Goal: Information Seeking & Learning: Check status

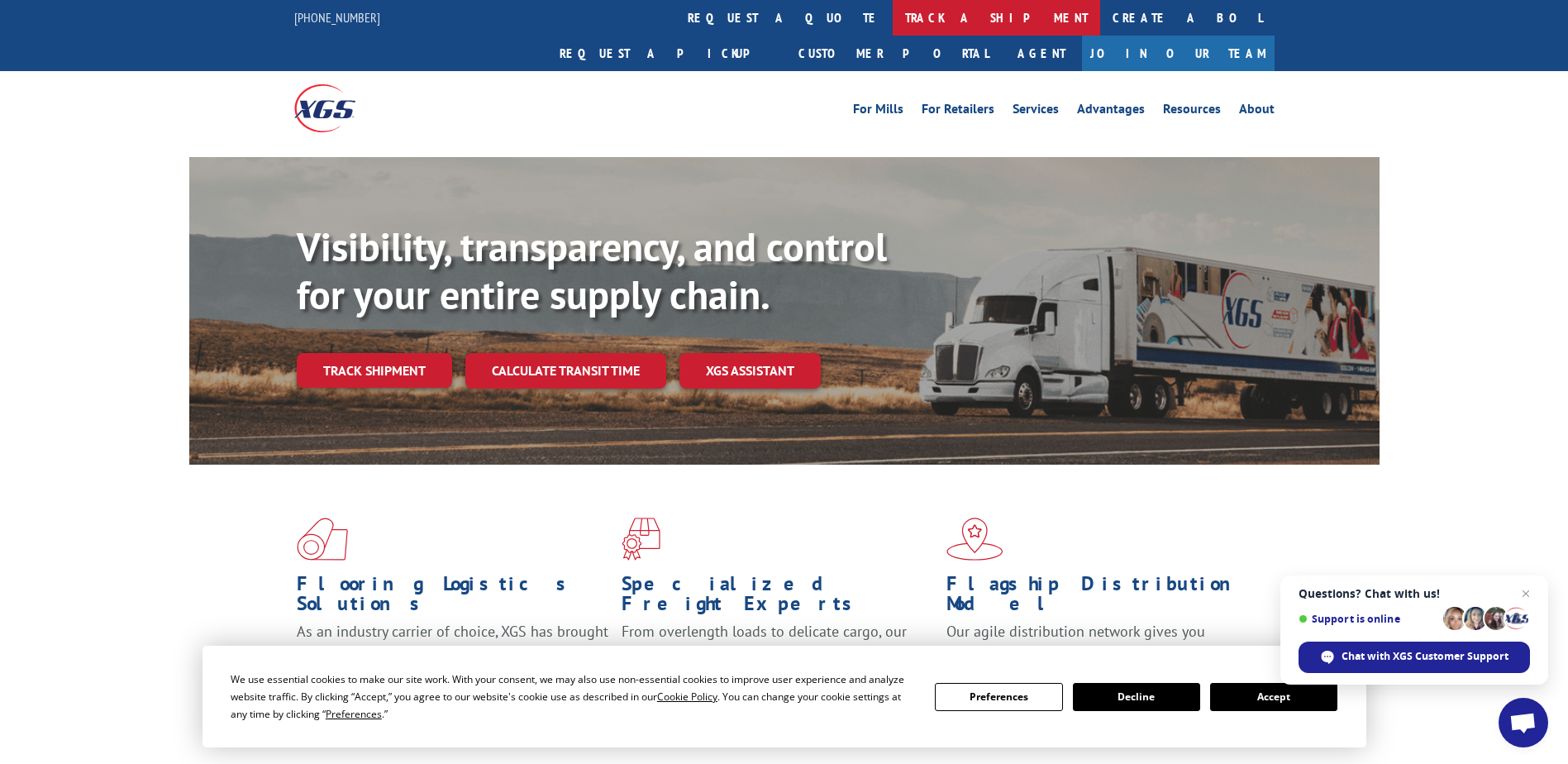
click at [893, 9] on link "track a shipment" at bounding box center [997, 17] width 208 height 36
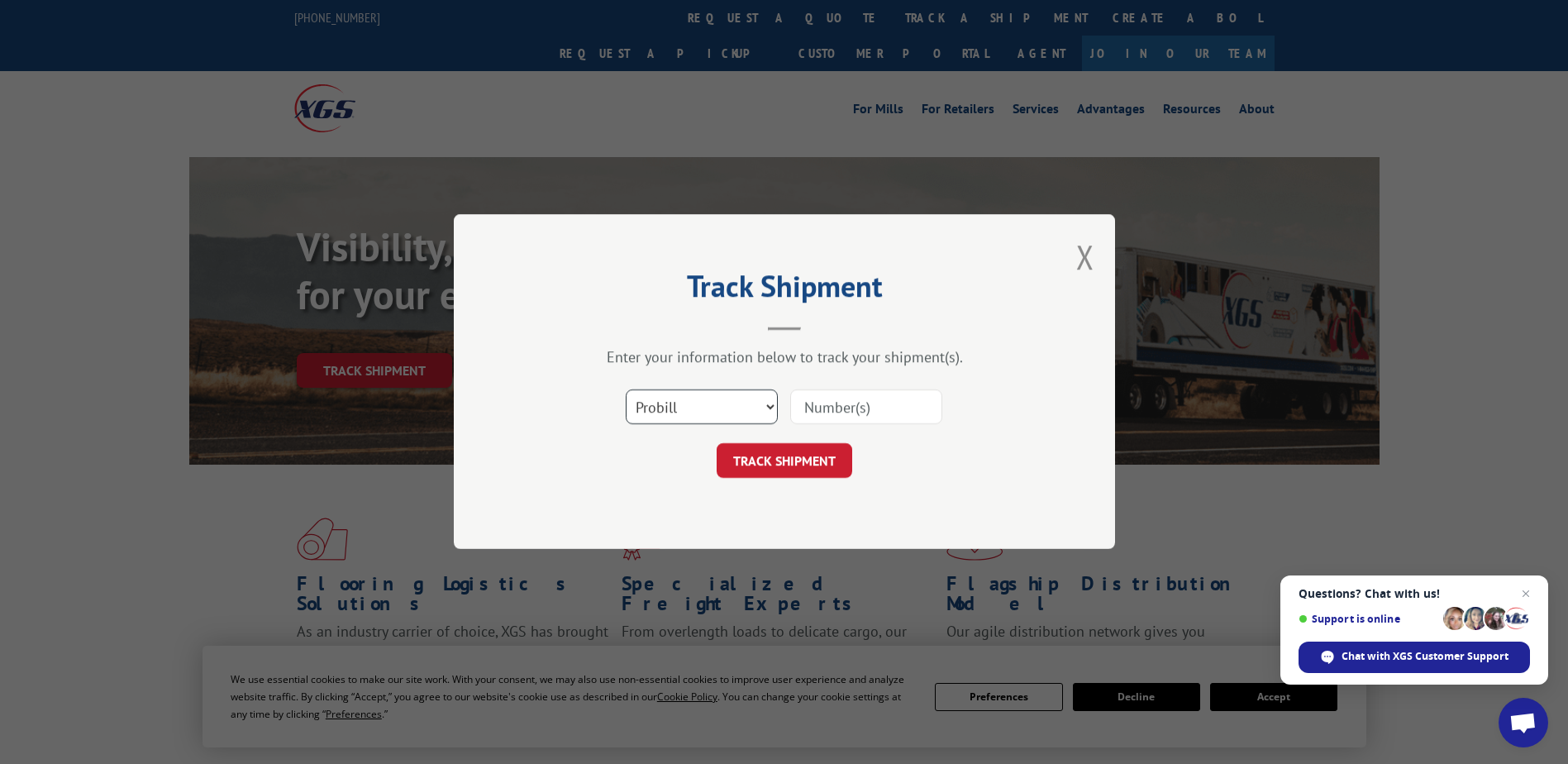
click at [645, 418] on select "Select category... Probill BOL PO" at bounding box center [702, 407] width 152 height 35
select select "bol"
click at [625, 390] on select "Select category... Probill BOL PO" at bounding box center [702, 407] width 152 height 35
click at [855, 405] on input at bounding box center [866, 407] width 152 height 35
type input "2697980"
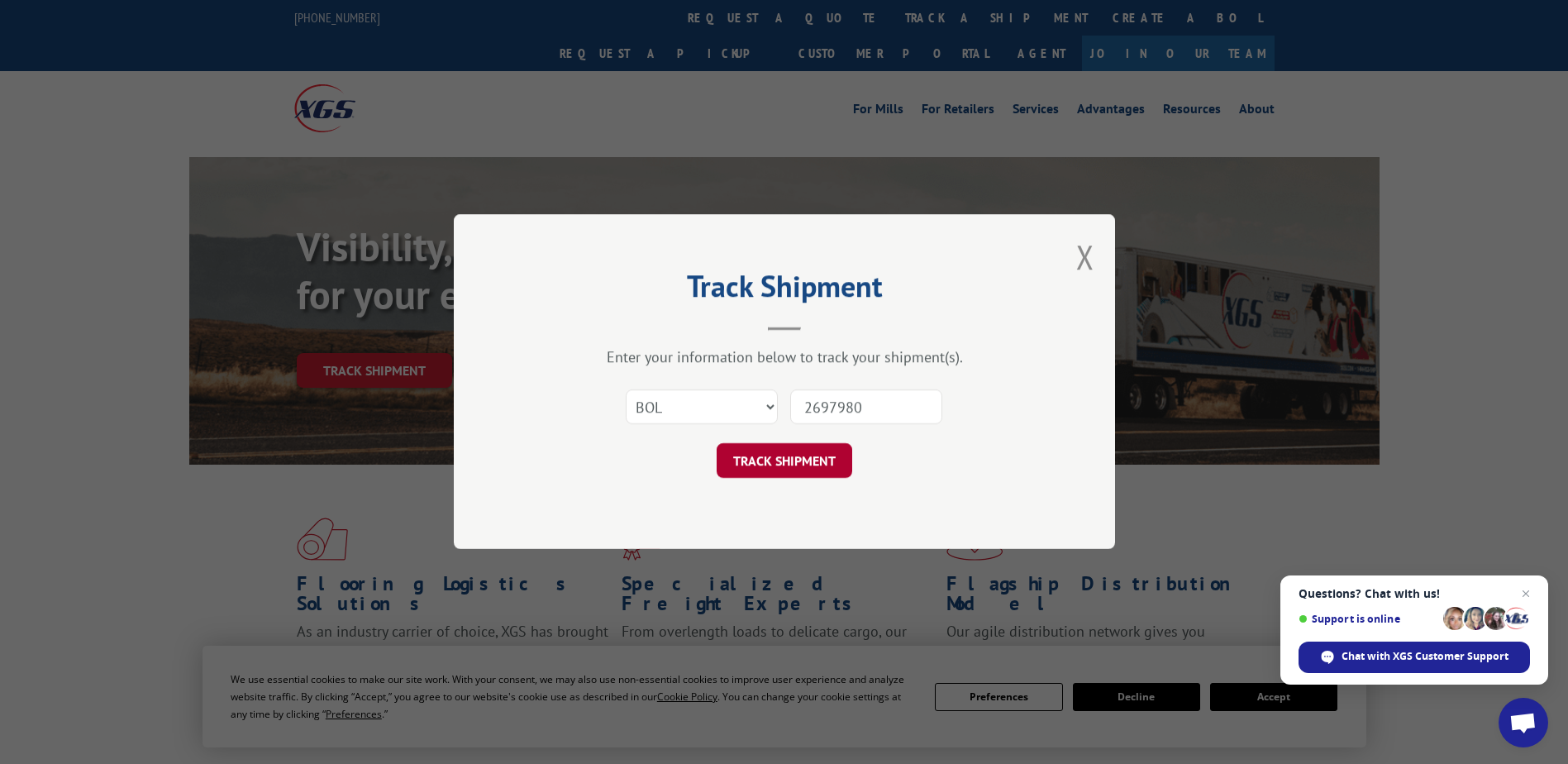
click at [824, 462] on button "TRACK SHIPMENT" at bounding box center [784, 461] width 136 height 35
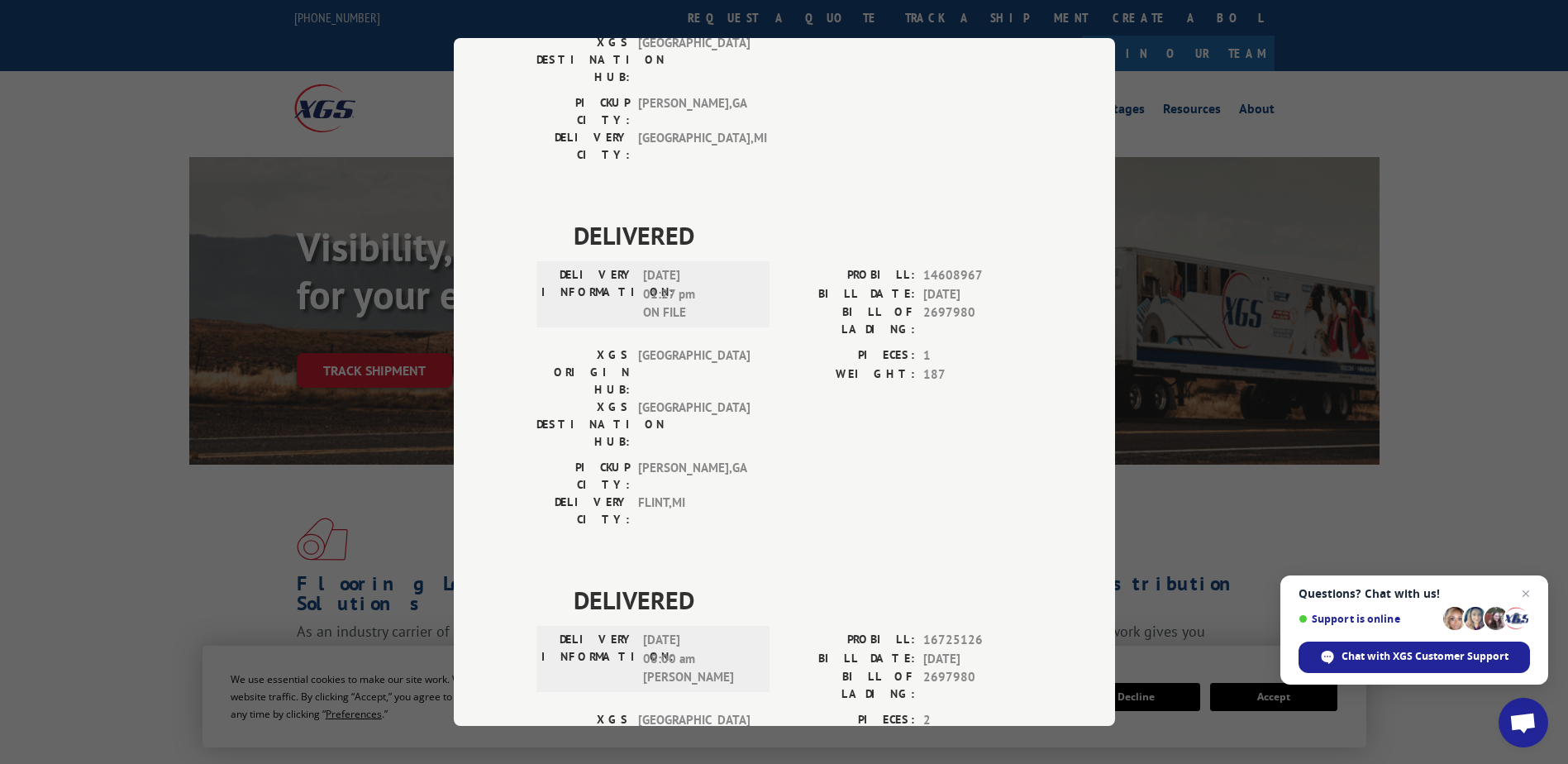
scroll to position [327, 0]
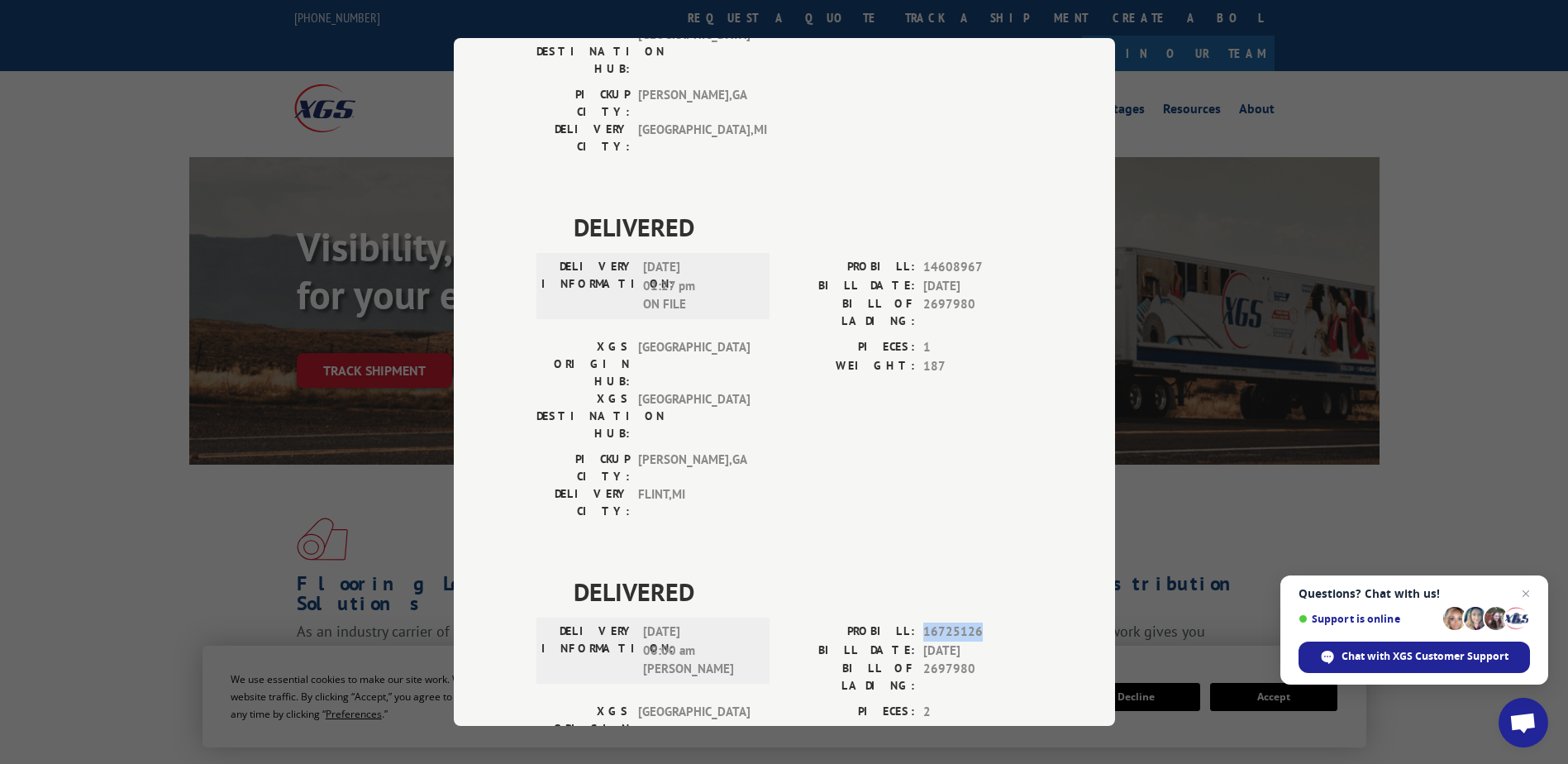
drag, startPoint x: 912, startPoint y: 440, endPoint x: 988, endPoint y: 446, distance: 76.2
click at [988, 623] on div "PROBILL: 16725126" at bounding box center [909, 632] width 248 height 19
drag, startPoint x: 988, startPoint y: 446, endPoint x: 949, endPoint y: 437, distance: 40.0
copy div "16725126"
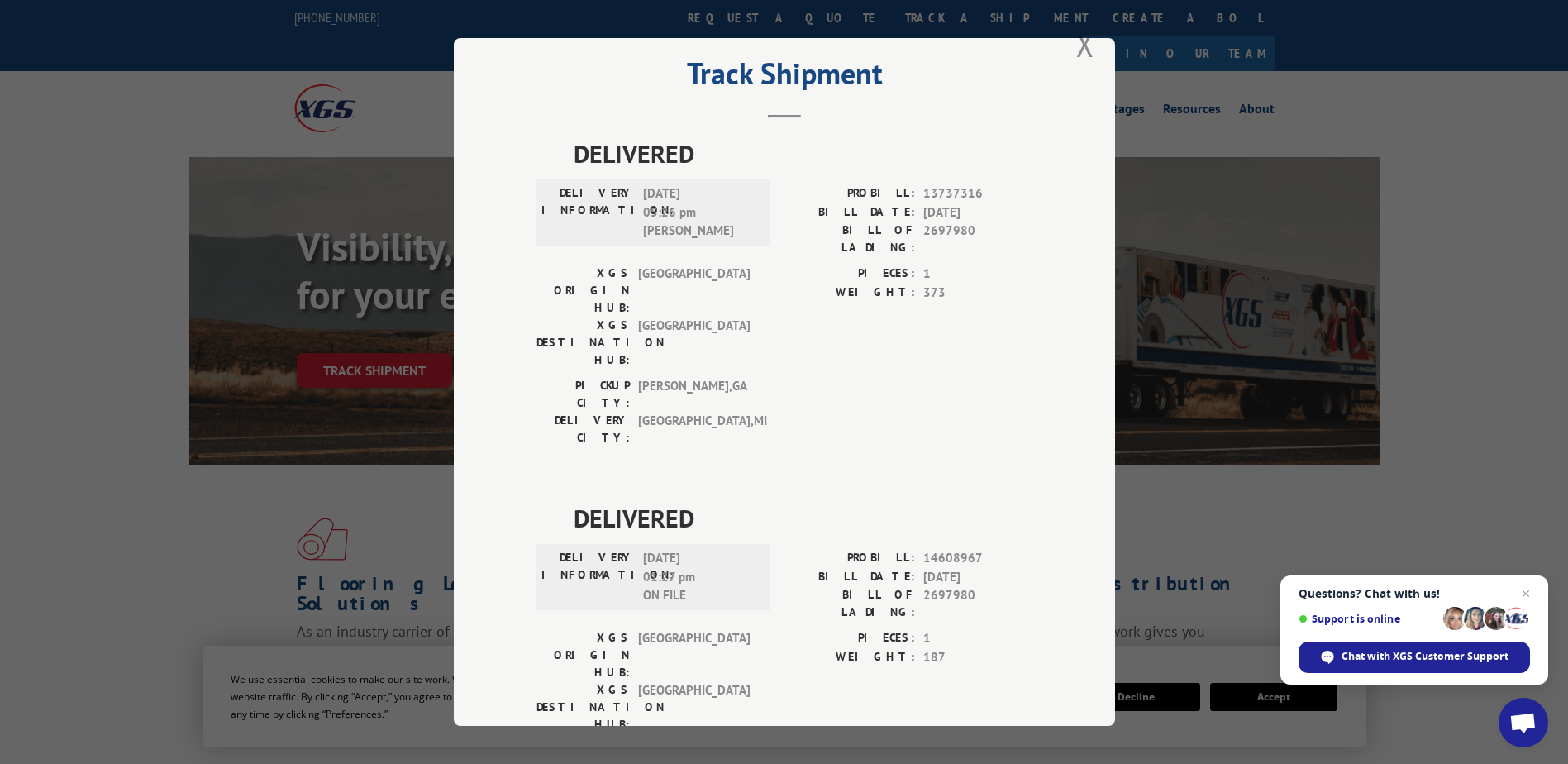
scroll to position [0, 0]
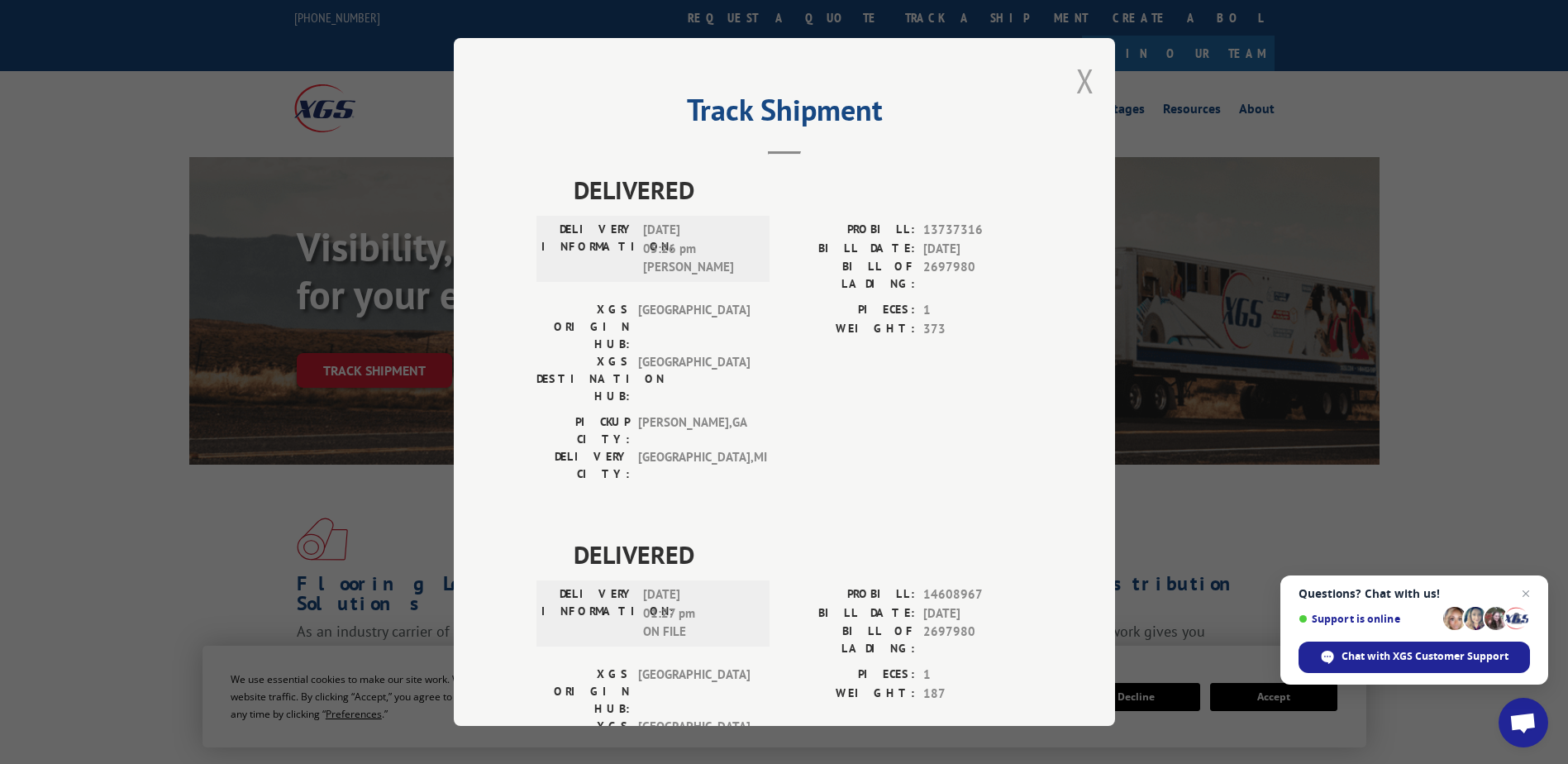
click at [1085, 81] on button "Close modal" at bounding box center [1085, 81] width 18 height 44
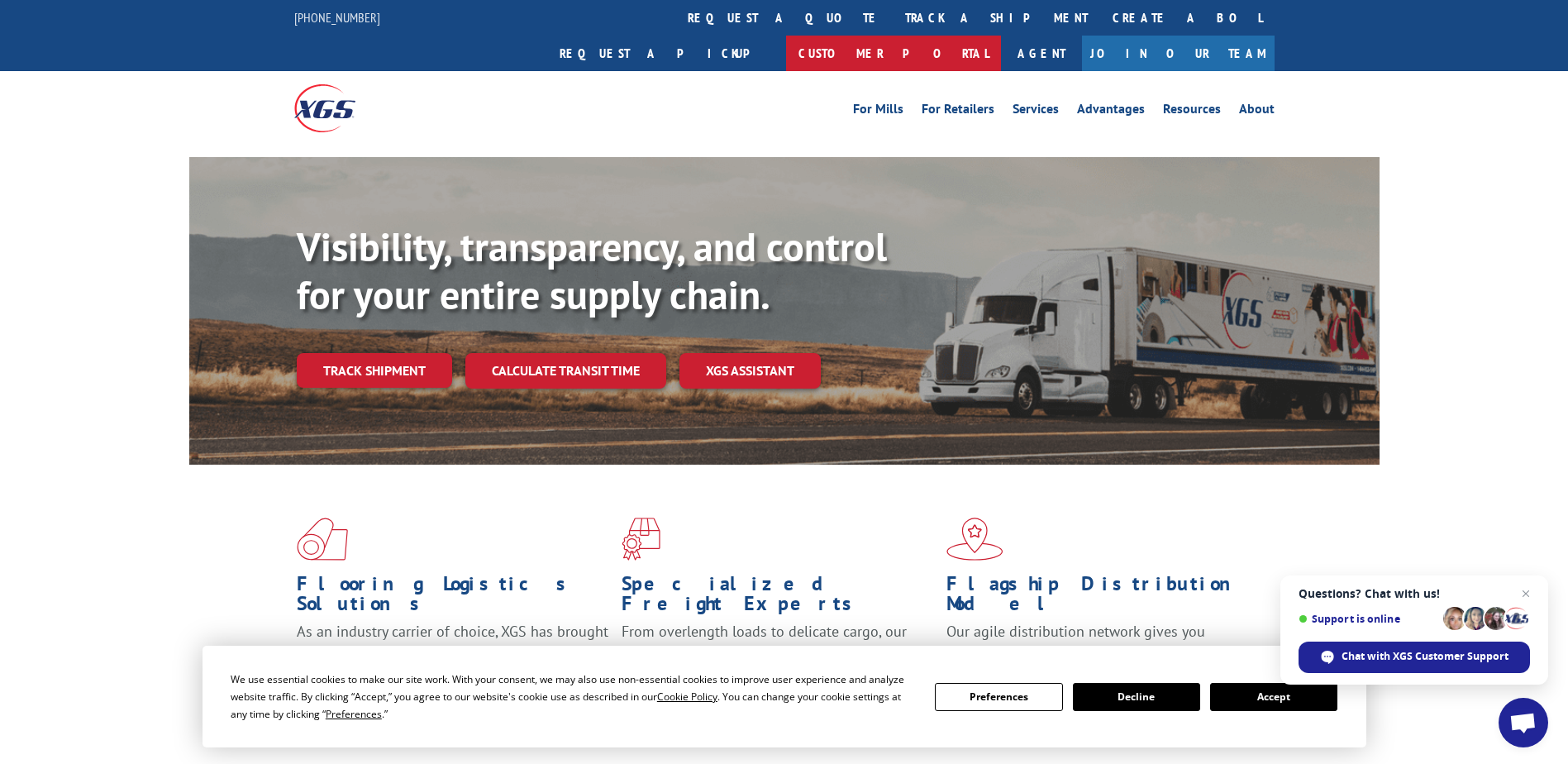
click at [1001, 36] on link "Customer Portal" at bounding box center [894, 53] width 215 height 36
